Goal: Book appointment/travel/reservation

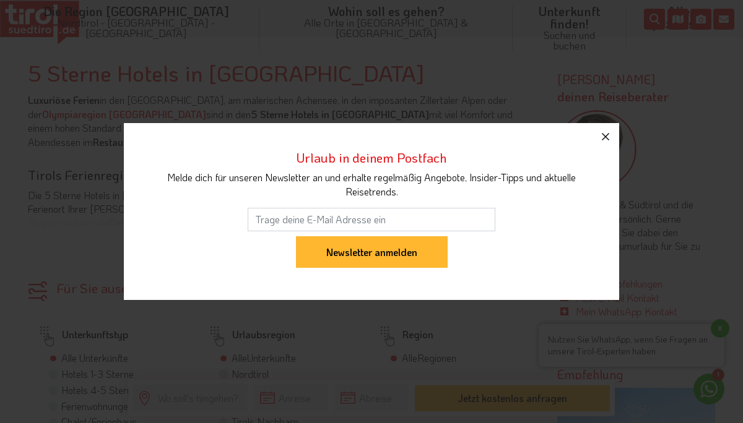
click at [603, 136] on icon "button" at bounding box center [605, 136] width 15 height 15
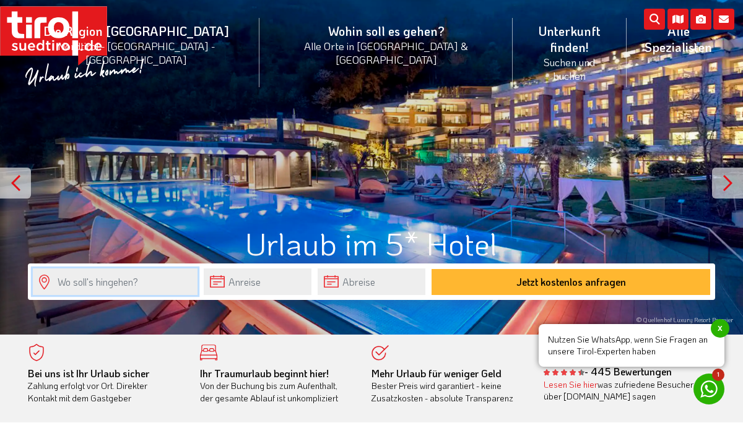
click at [160, 278] on input "text" at bounding box center [115, 282] width 165 height 27
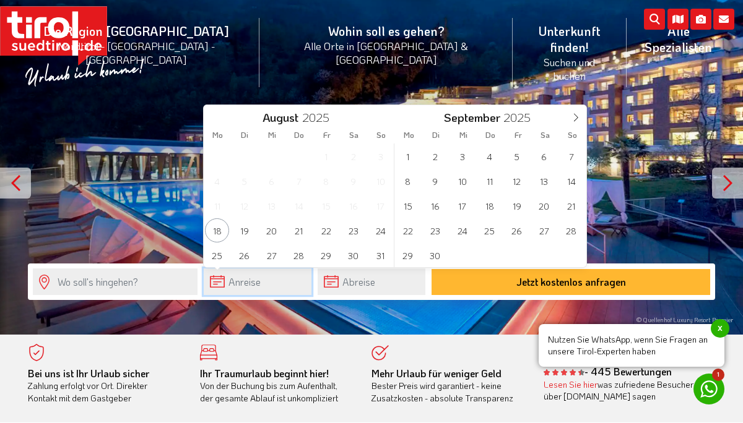
click at [250, 282] on input "text" at bounding box center [258, 282] width 108 height 27
click at [490, 184] on span "11" at bounding box center [489, 181] width 24 height 24
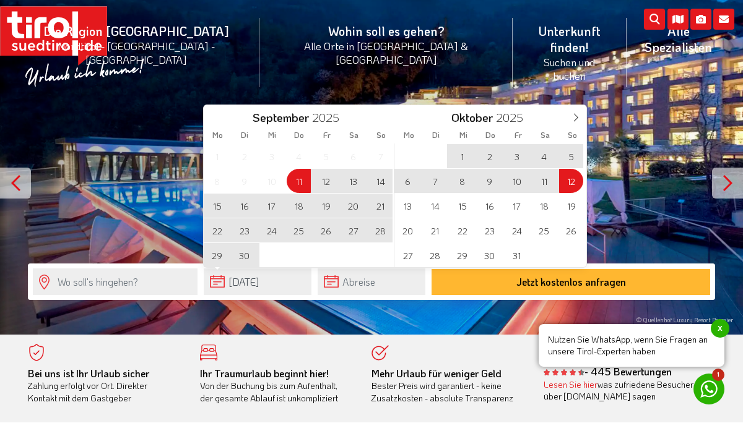
click at [570, 187] on span "12" at bounding box center [571, 181] width 24 height 24
type input "[DATE]"
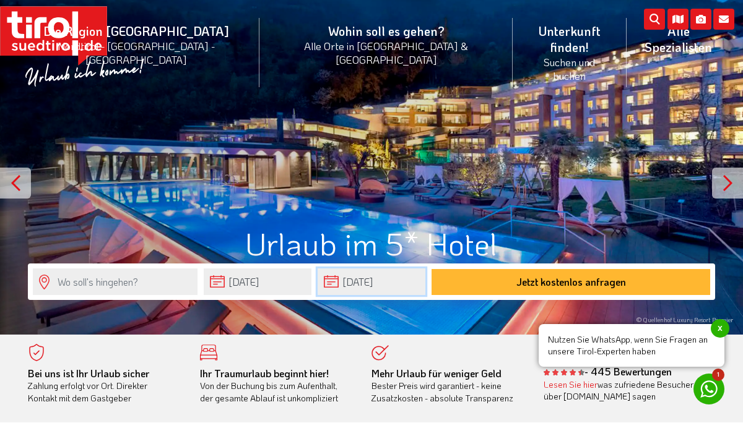
click at [364, 288] on input "[DATE]" at bounding box center [372, 282] width 108 height 27
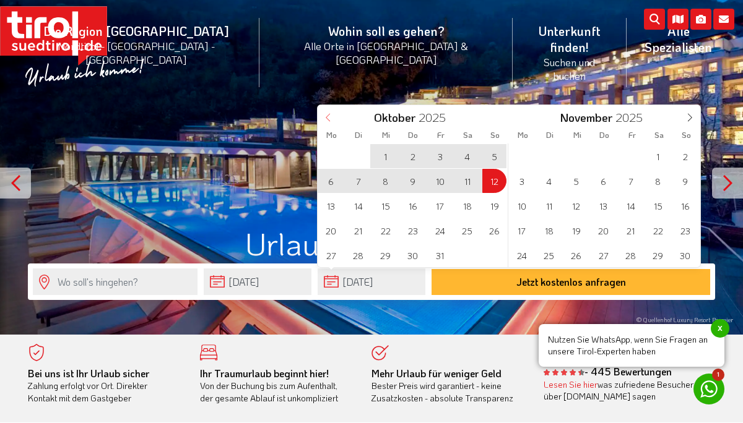
click at [327, 115] on icon at bounding box center [328, 117] width 9 height 9
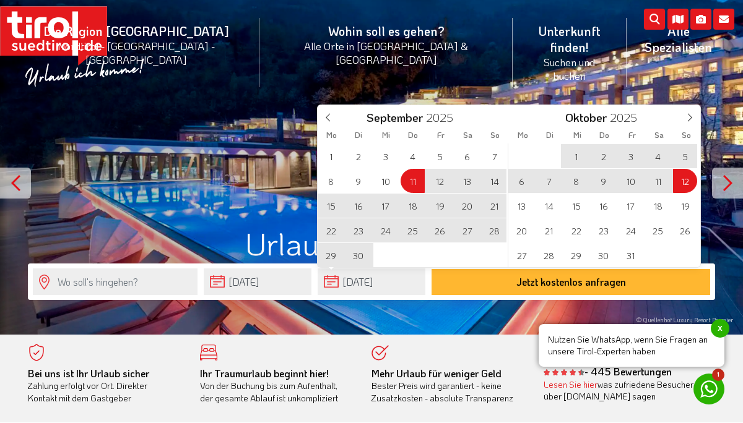
click at [492, 180] on span "14" at bounding box center [494, 181] width 24 height 24
type input "[DATE]"
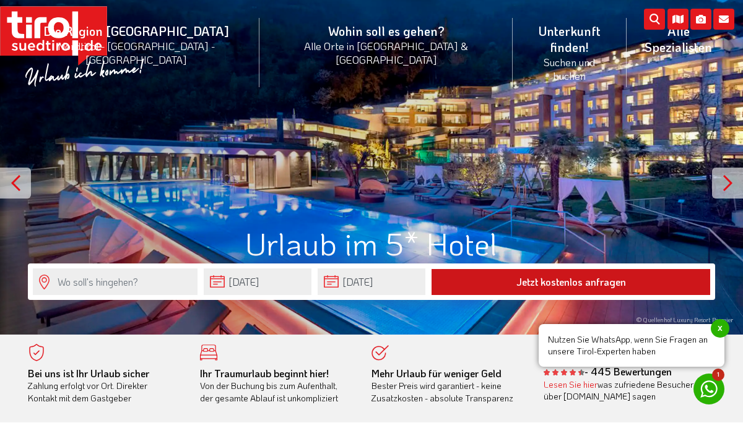
click at [522, 280] on button "Jetzt kostenlos anfragen" at bounding box center [570, 282] width 279 height 26
